Goal: Task Accomplishment & Management: Use online tool/utility

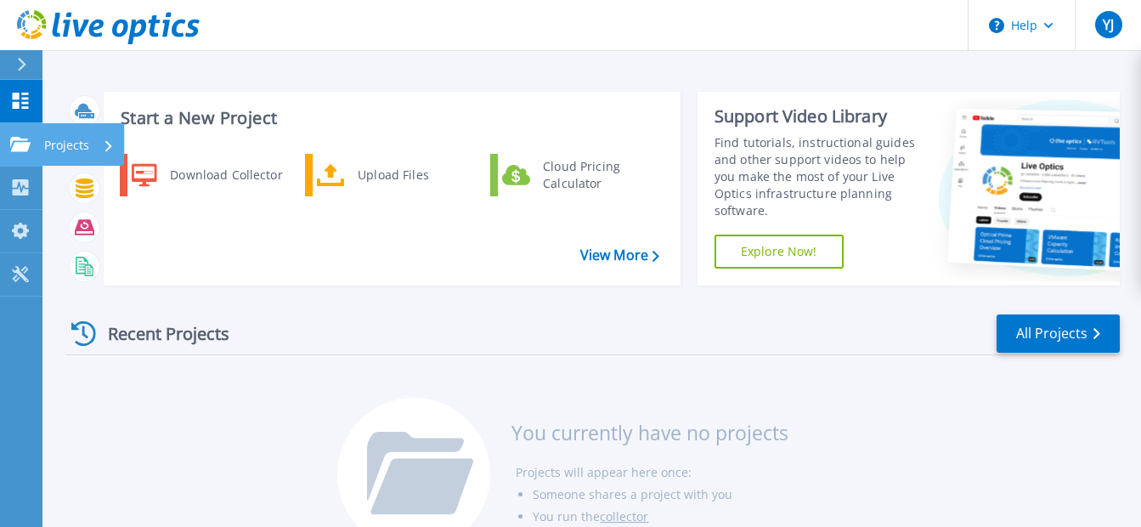
click at [58, 146] on p "Projects" at bounding box center [66, 145] width 45 height 44
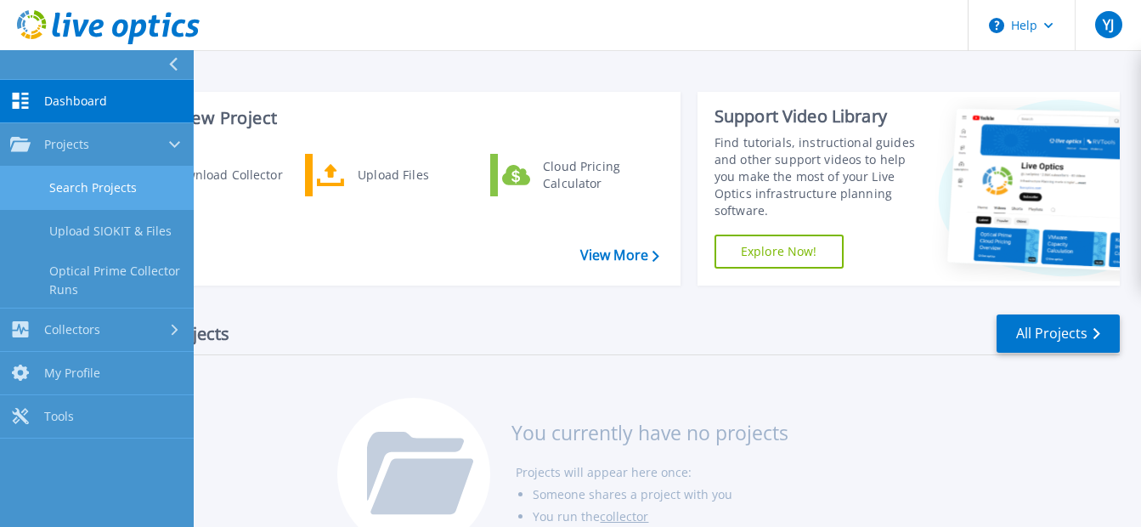
click at [82, 146] on span "Projects" at bounding box center [66, 144] width 45 height 15
click at [81, 178] on link "Search Projects" at bounding box center [97, 188] width 194 height 43
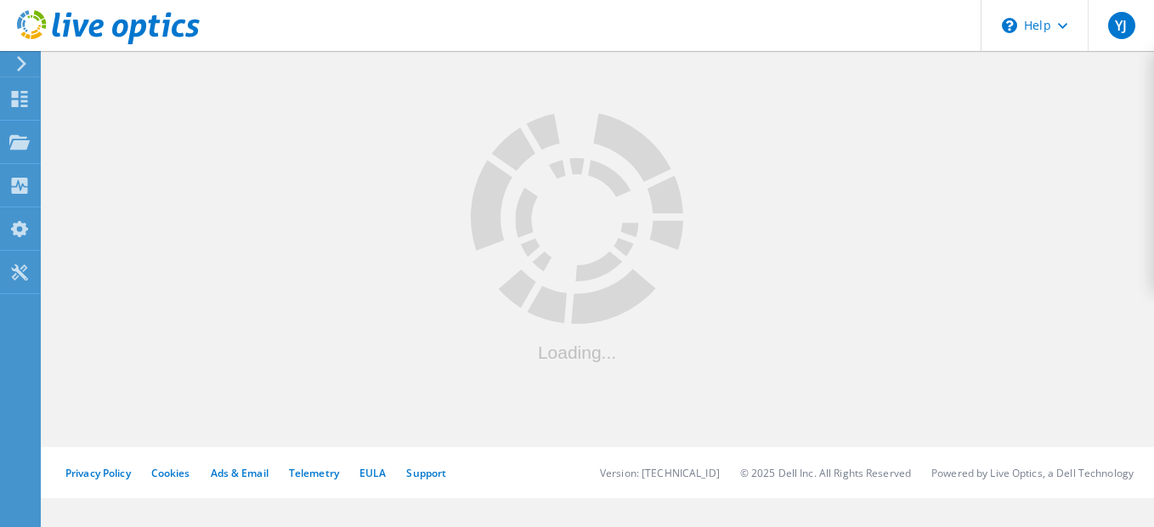
click at [71, 179] on div at bounding box center [597, 247] width 1111 height 399
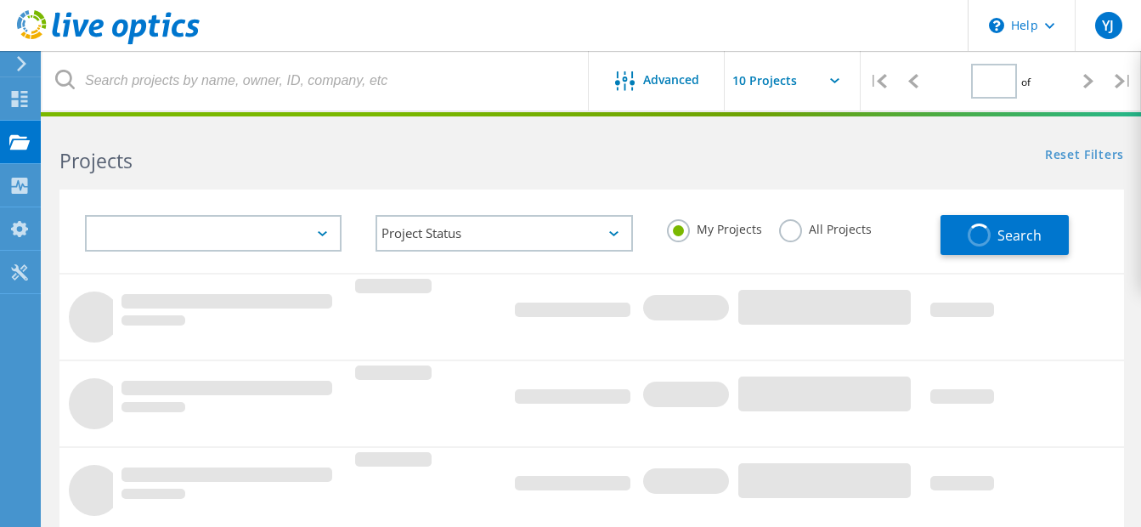
type input "1"
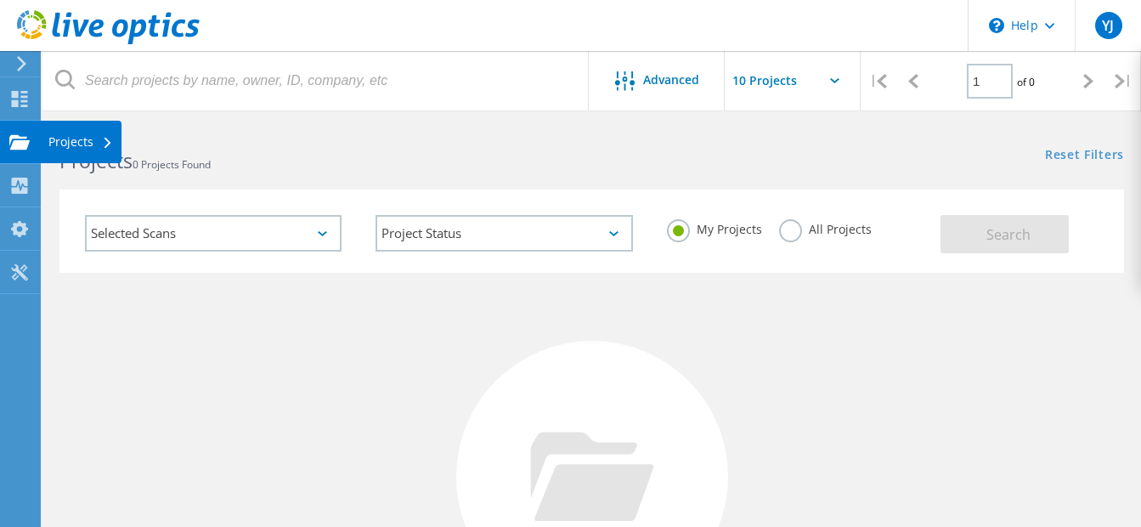
click at [23, 144] on use at bounding box center [19, 141] width 20 height 14
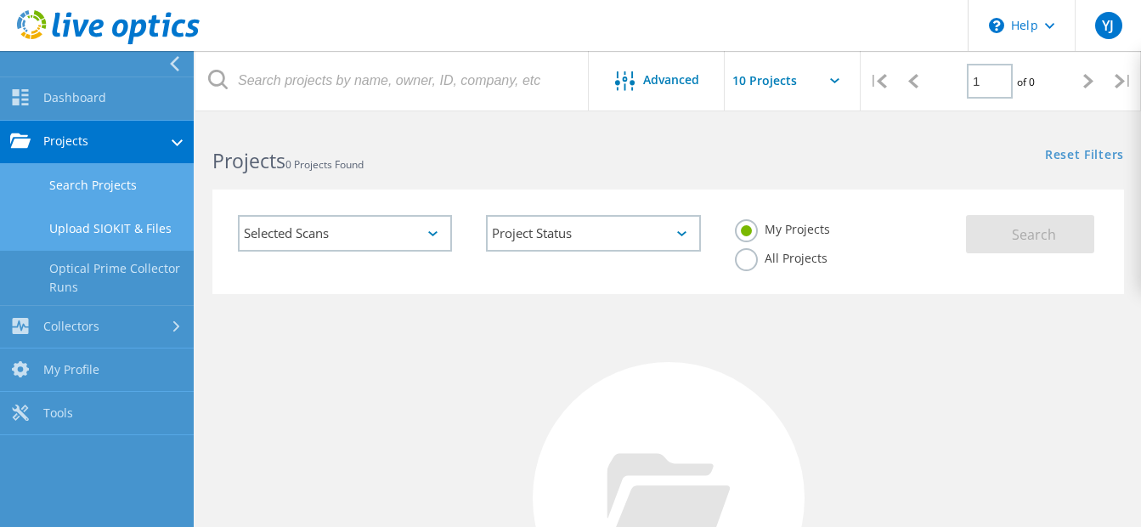
click at [73, 232] on link "Upload SIOKIT & Files" at bounding box center [97, 228] width 194 height 43
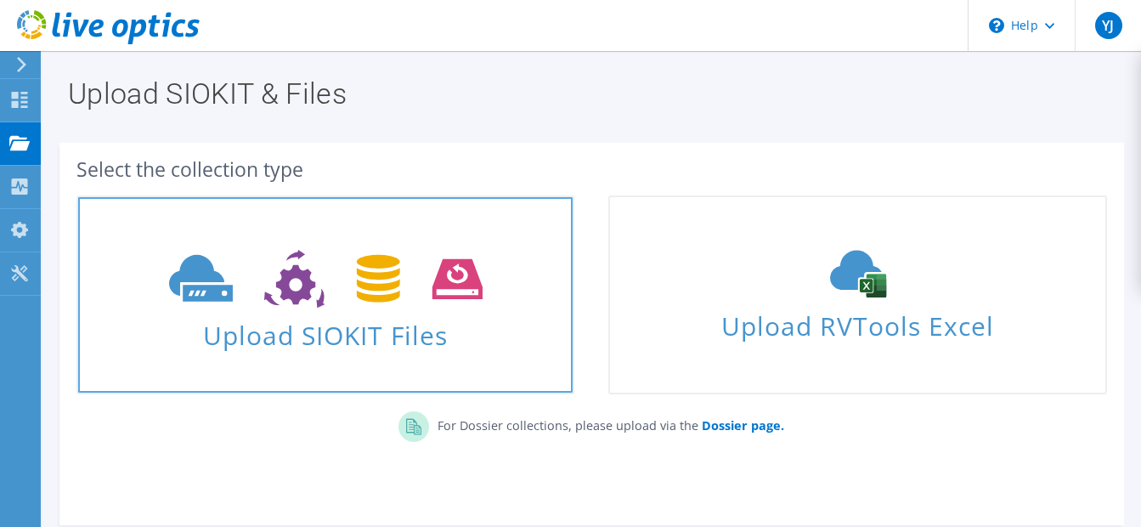
click at [335, 291] on icon at bounding box center [326, 279] width 314 height 59
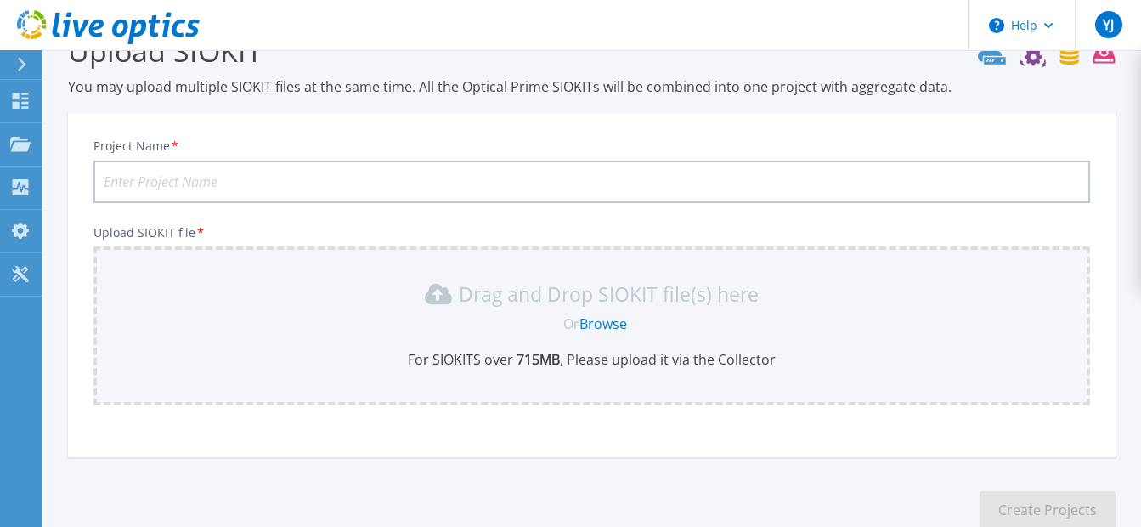
scroll to position [150, 0]
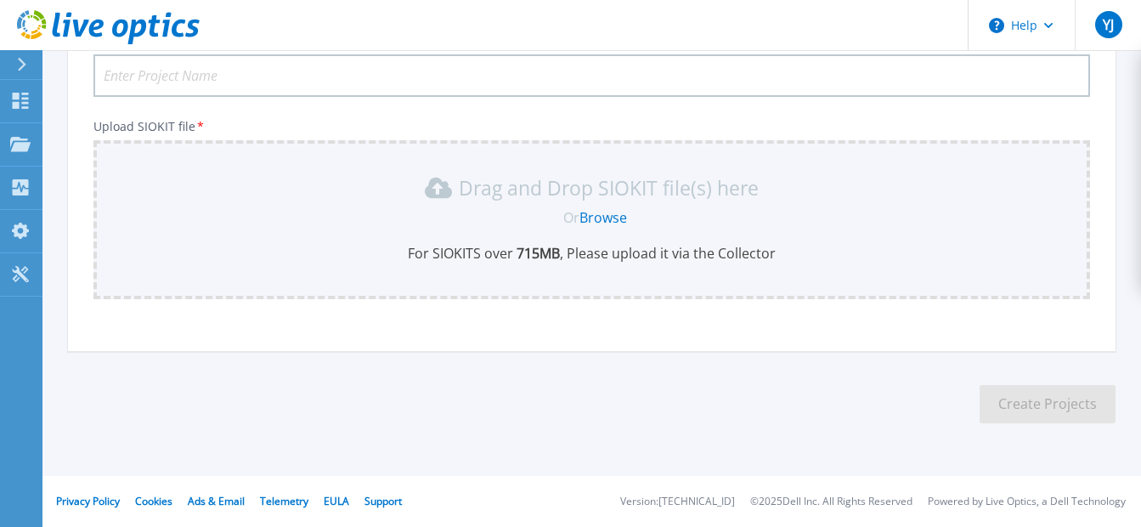
click at [614, 218] on link "Browse" at bounding box center [603, 217] width 48 height 19
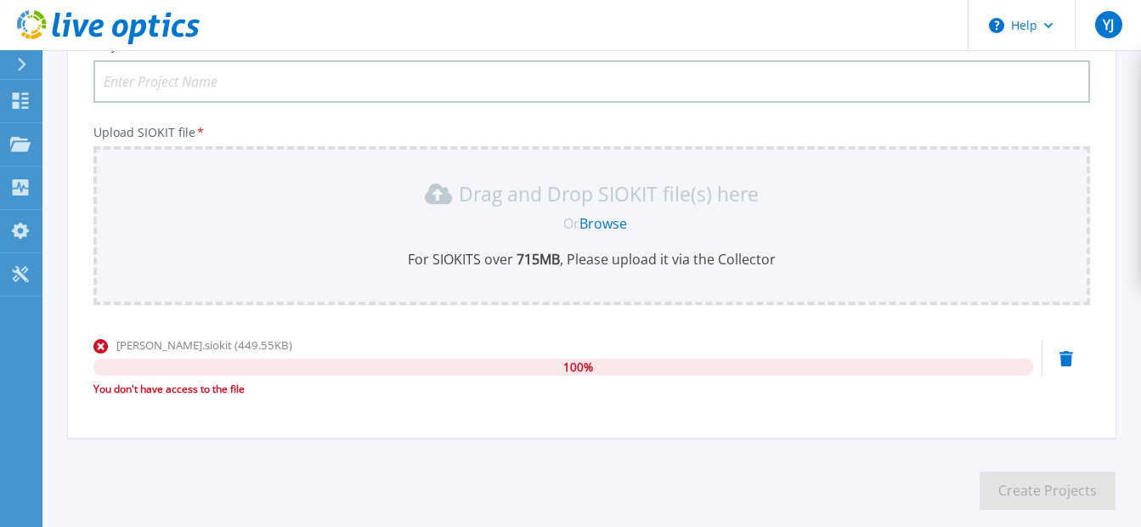
scroll to position [144, 0]
click at [1110, 28] on span "YJ" at bounding box center [1108, 25] width 11 height 14
